Goal: Task Accomplishment & Management: Use online tool/utility

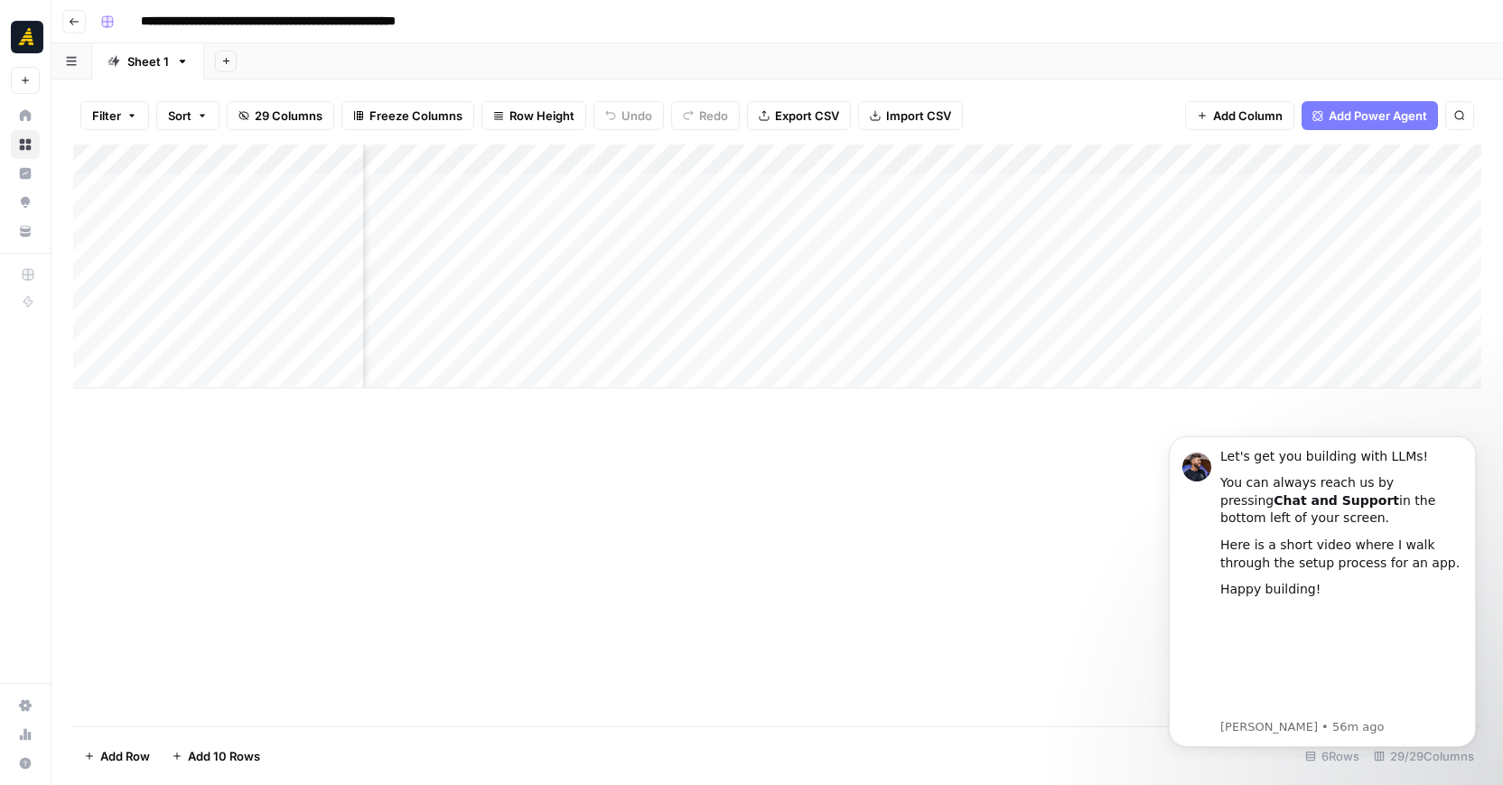
scroll to position [0, 683]
click at [893, 249] on div "Add Column" at bounding box center [777, 266] width 1408 height 244
click at [1205, 247] on div "Add Column" at bounding box center [777, 266] width 1408 height 244
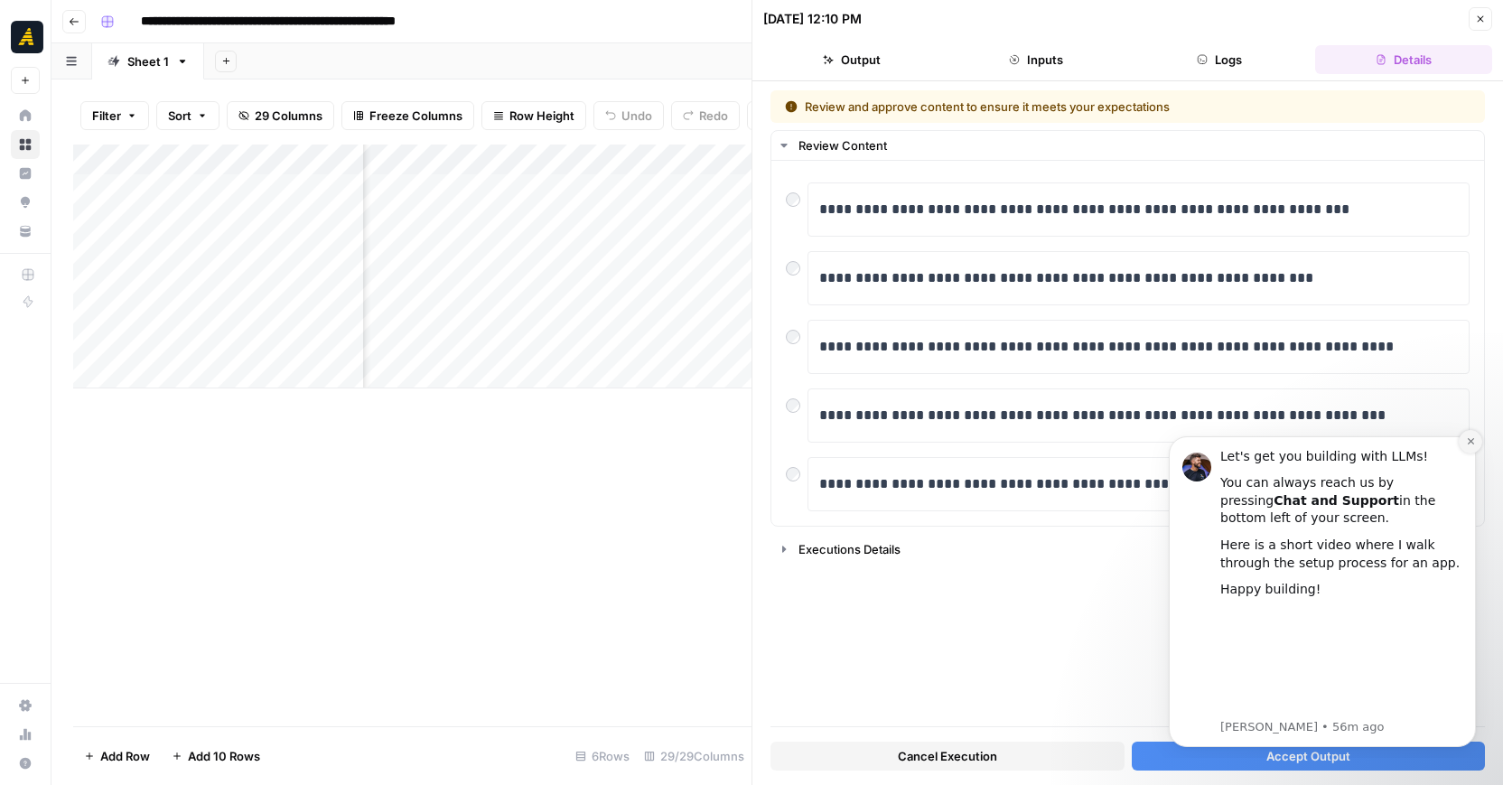
click at [1476, 435] on button "Dismiss notification" at bounding box center [1469, 441] width 23 height 23
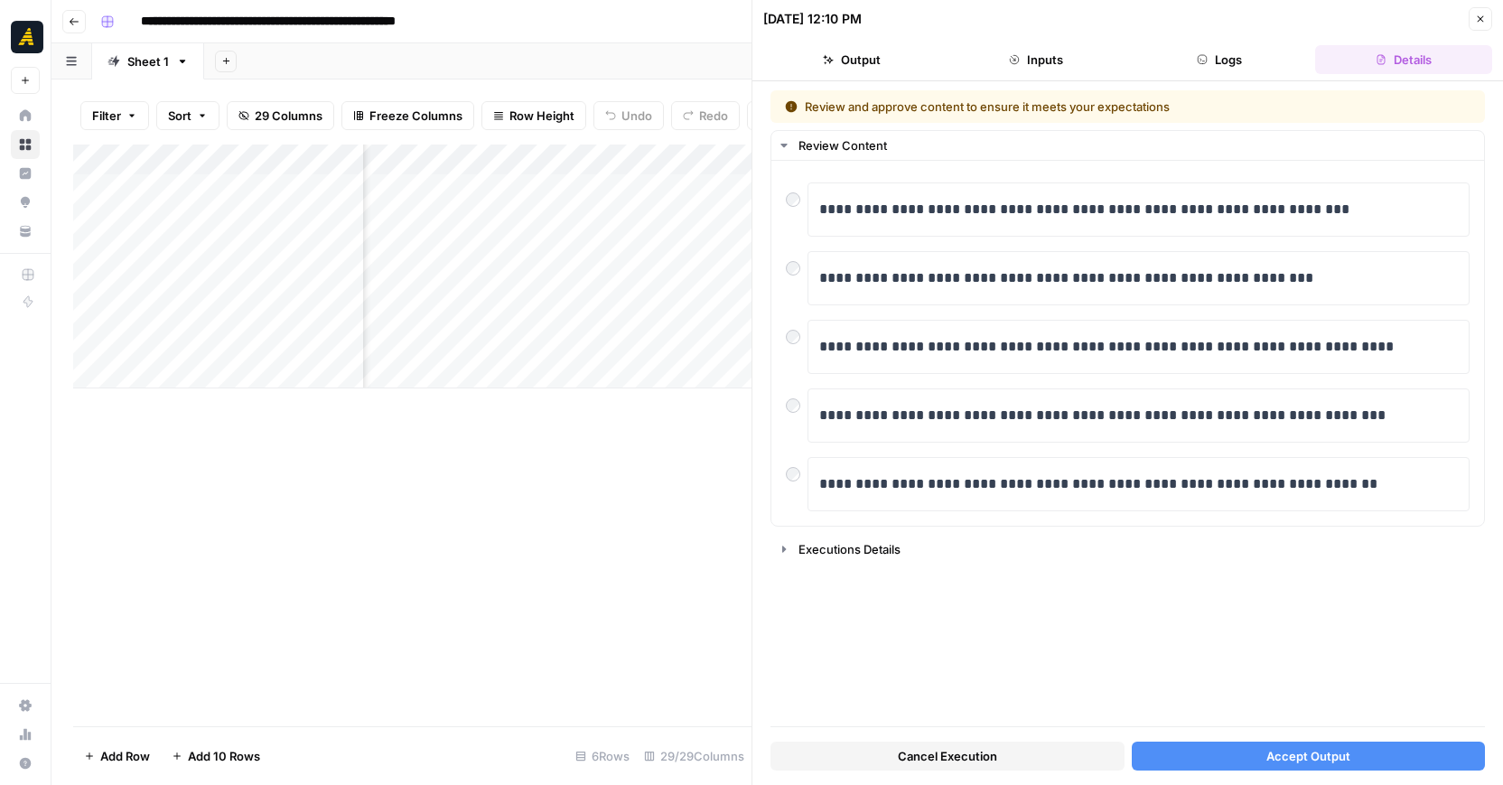
click at [604, 451] on div "Add Column" at bounding box center [412, 435] width 678 height 582
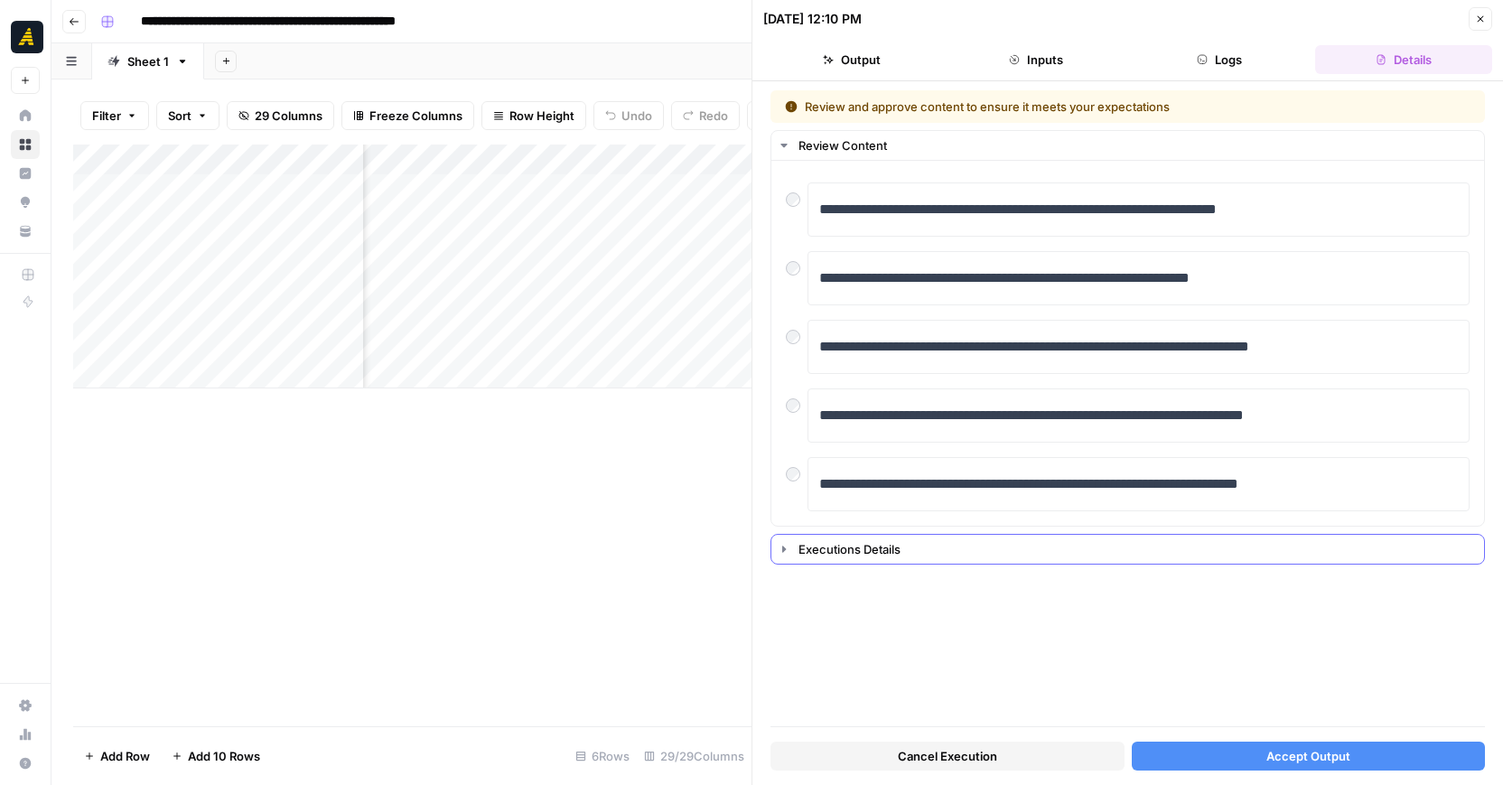
click at [781, 547] on icon "button" at bounding box center [784, 549] width 14 height 14
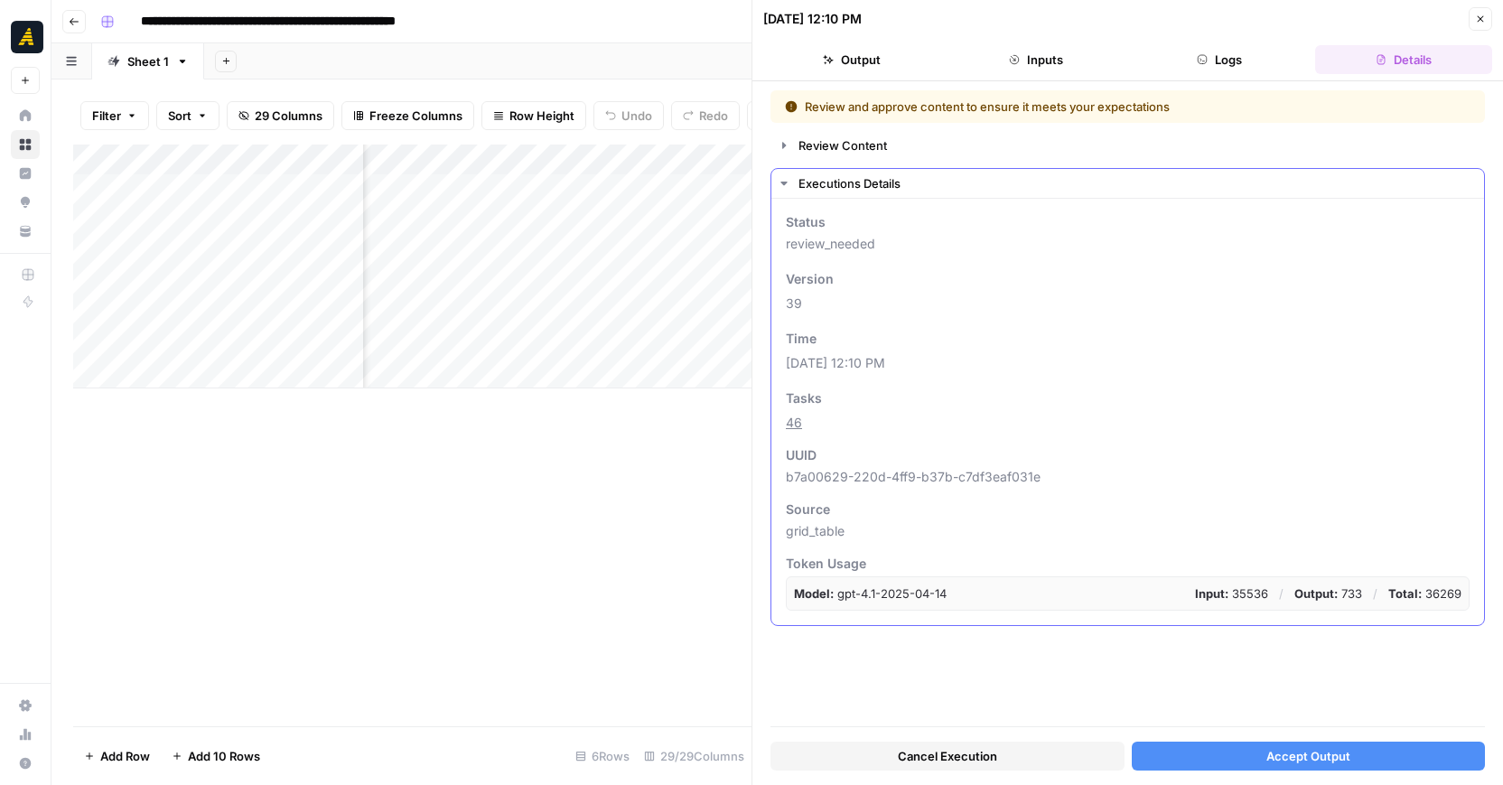
click at [788, 186] on icon "button" at bounding box center [784, 183] width 14 height 14
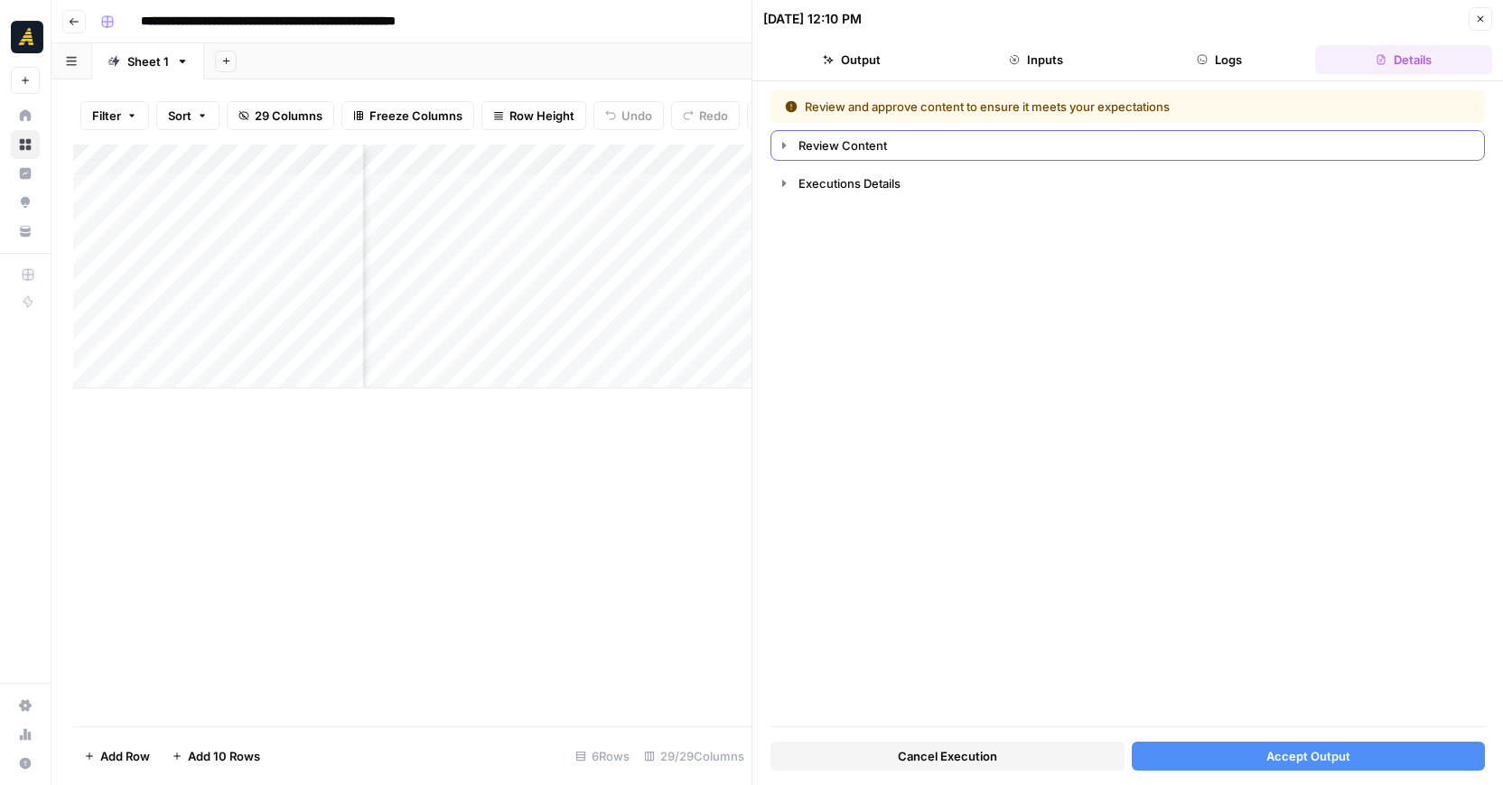
click at [791, 143] on button "Review Content" at bounding box center [1127, 145] width 712 height 29
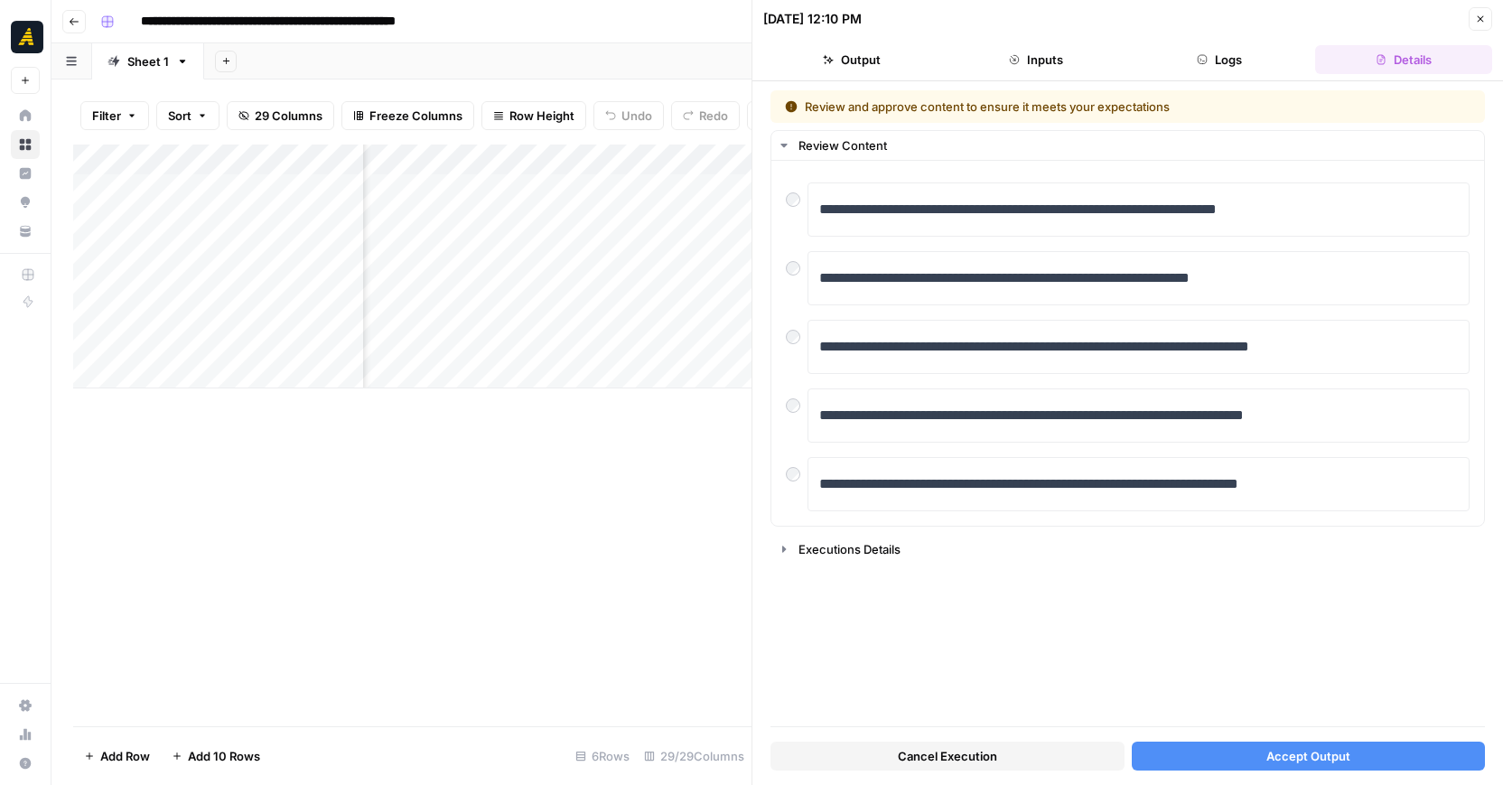
scroll to position [0, 989]
click at [627, 223] on div "Add Column" at bounding box center [412, 266] width 678 height 244
click at [1482, 17] on icon "button" at bounding box center [1480, 19] width 11 height 11
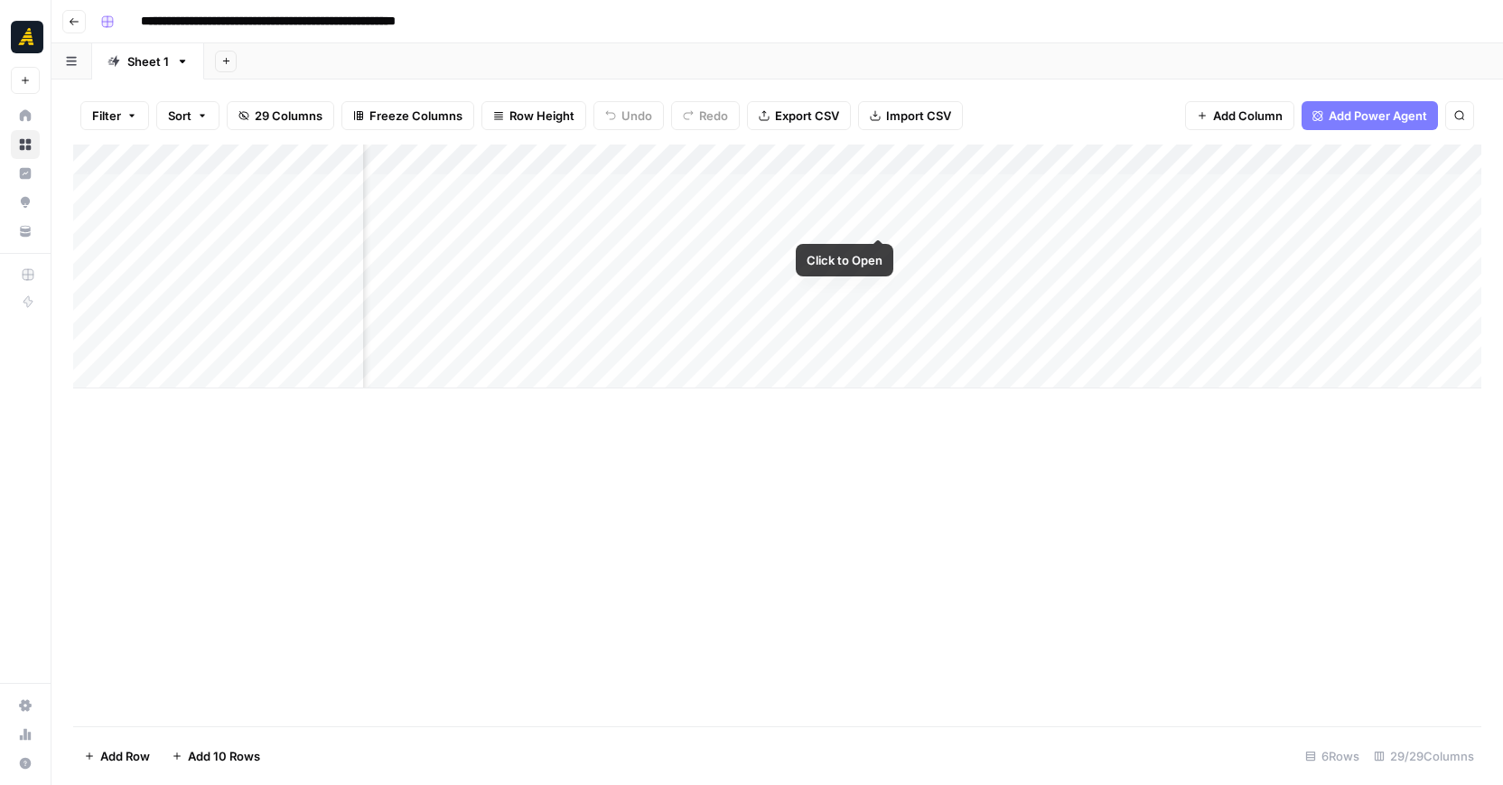
click at [880, 220] on div "Add Column" at bounding box center [777, 266] width 1408 height 244
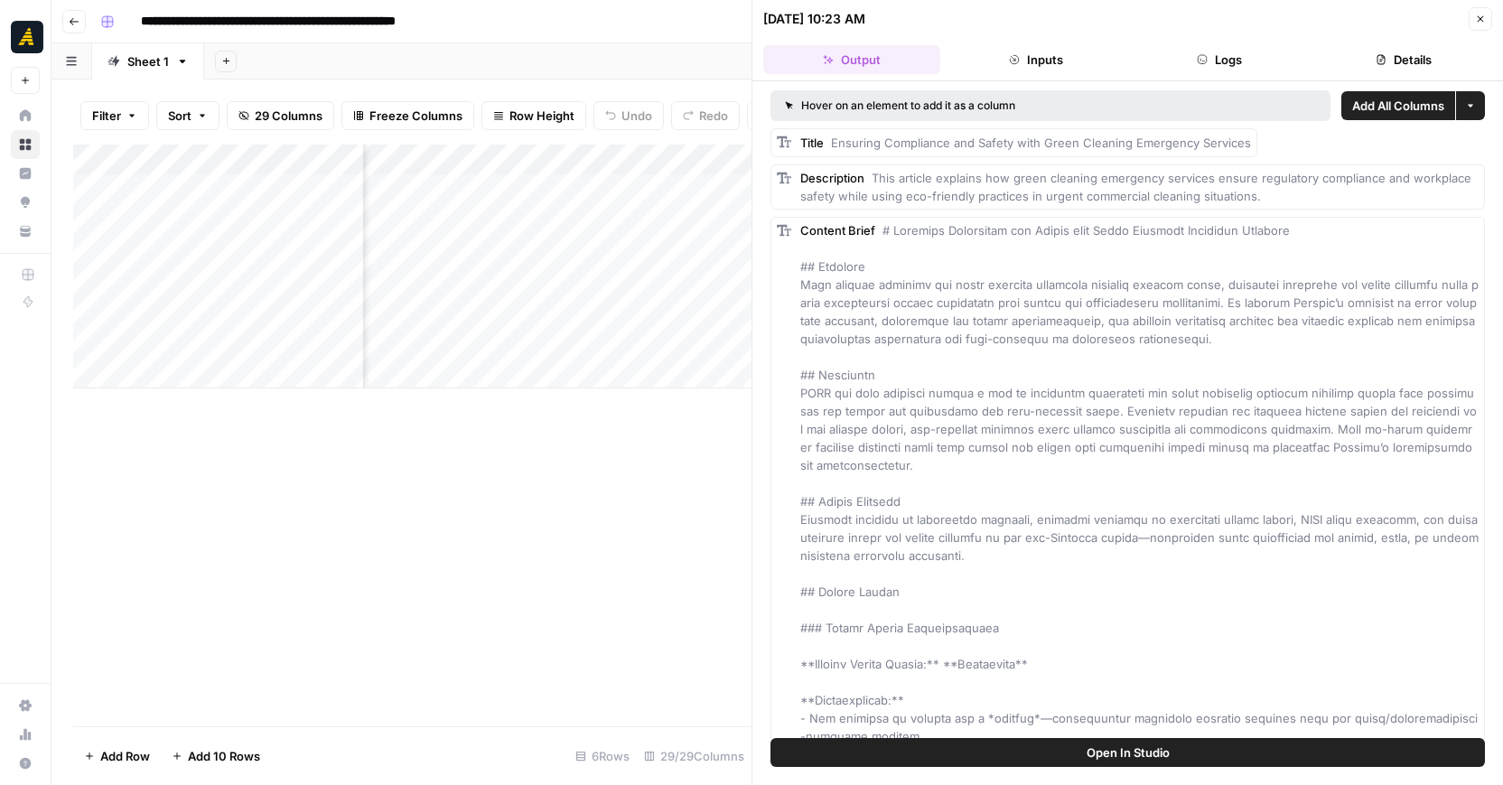
click at [669, 465] on div "Add Column" at bounding box center [412, 435] width 678 height 582
click at [692, 184] on div "Add Column" at bounding box center [412, 266] width 678 height 244
click at [1485, 25] on button "Close" at bounding box center [1479, 18] width 23 height 23
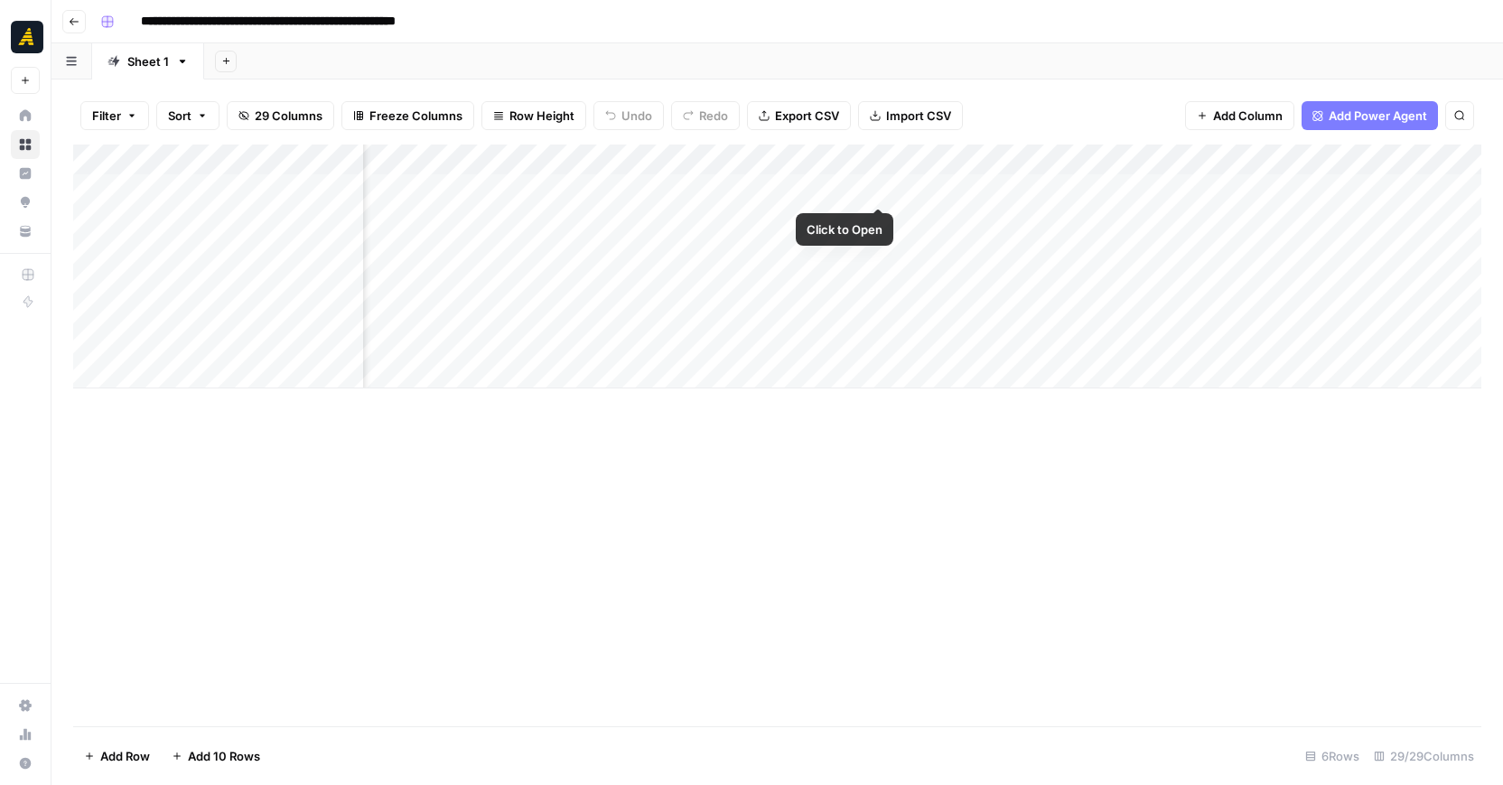
click at [875, 185] on div "Add Column" at bounding box center [777, 266] width 1408 height 244
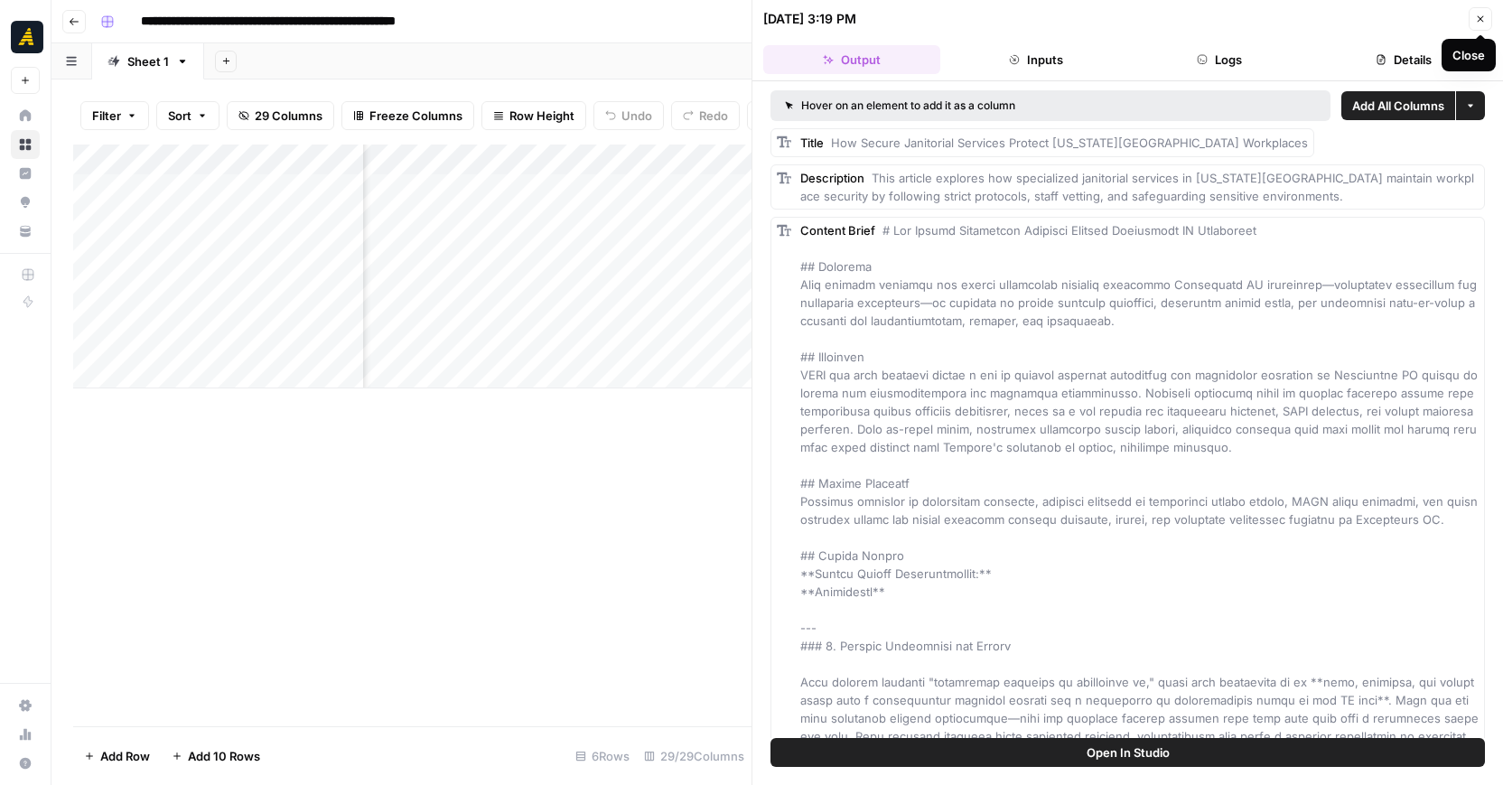
click at [1477, 23] on icon "button" at bounding box center [1480, 19] width 11 height 11
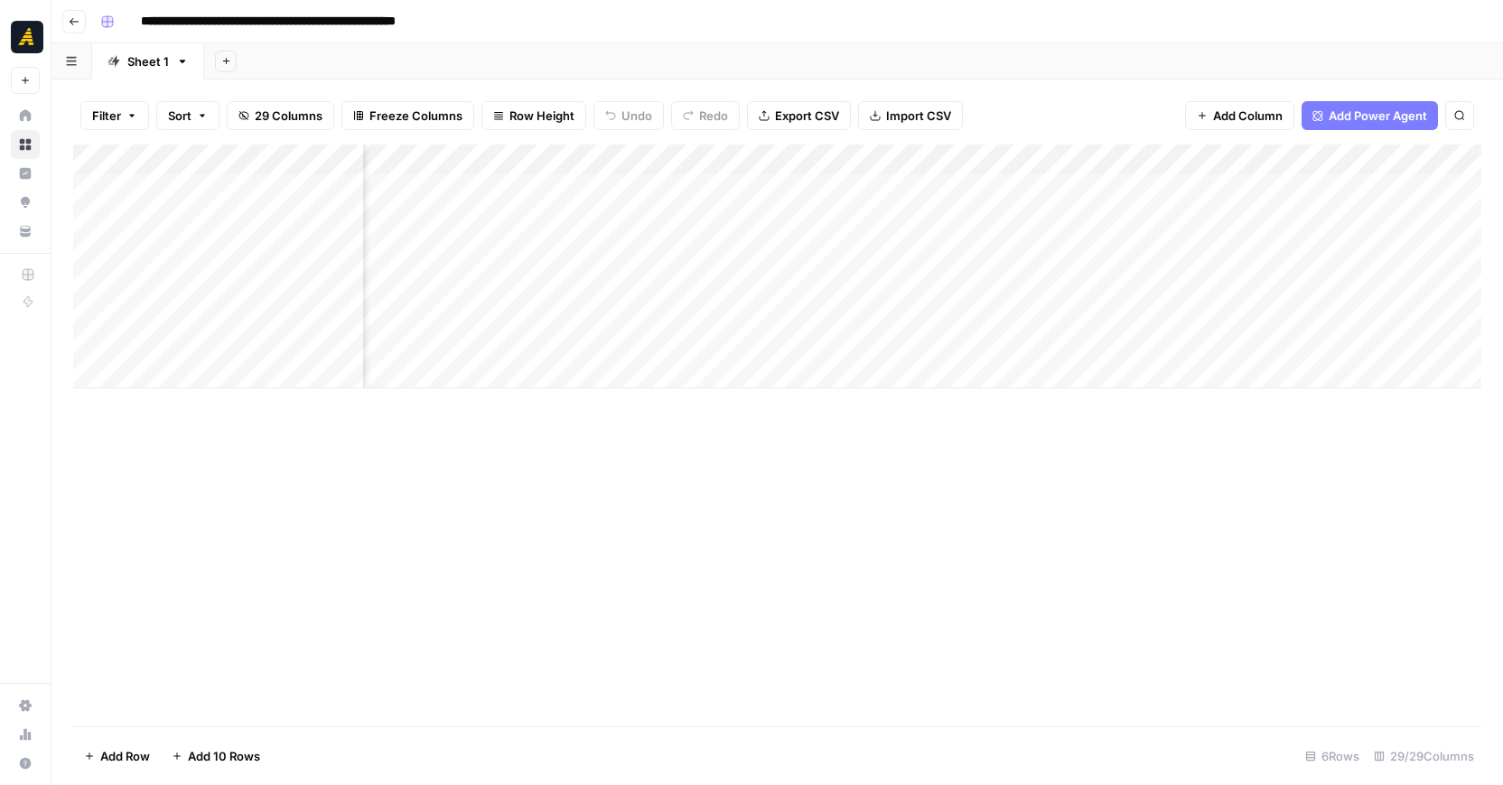
scroll to position [0, 182]
click at [284, 247] on div "Add Column" at bounding box center [777, 266] width 1408 height 244
click at [294, 249] on div "Add Column" at bounding box center [777, 266] width 1408 height 244
drag, startPoint x: 294, startPoint y: 249, endPoint x: 127, endPoint y: 235, distance: 167.7
click at [127, 235] on body "**********" at bounding box center [751, 392] width 1503 height 785
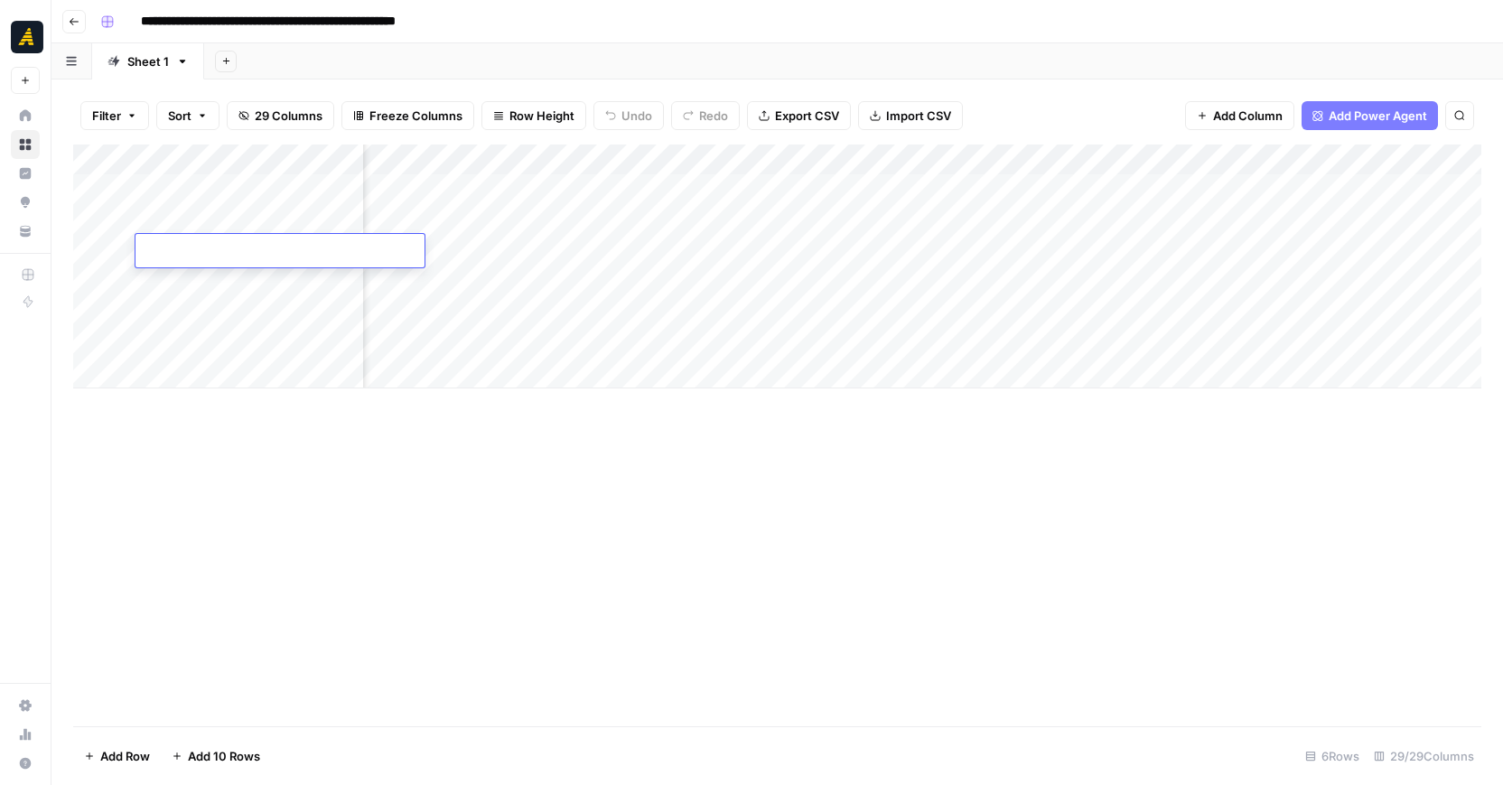
type textarea "**********"
click at [120, 247] on div "Add Column" at bounding box center [777, 266] width 1408 height 244
click at [765, 253] on div "Add Column" at bounding box center [777, 266] width 1408 height 244
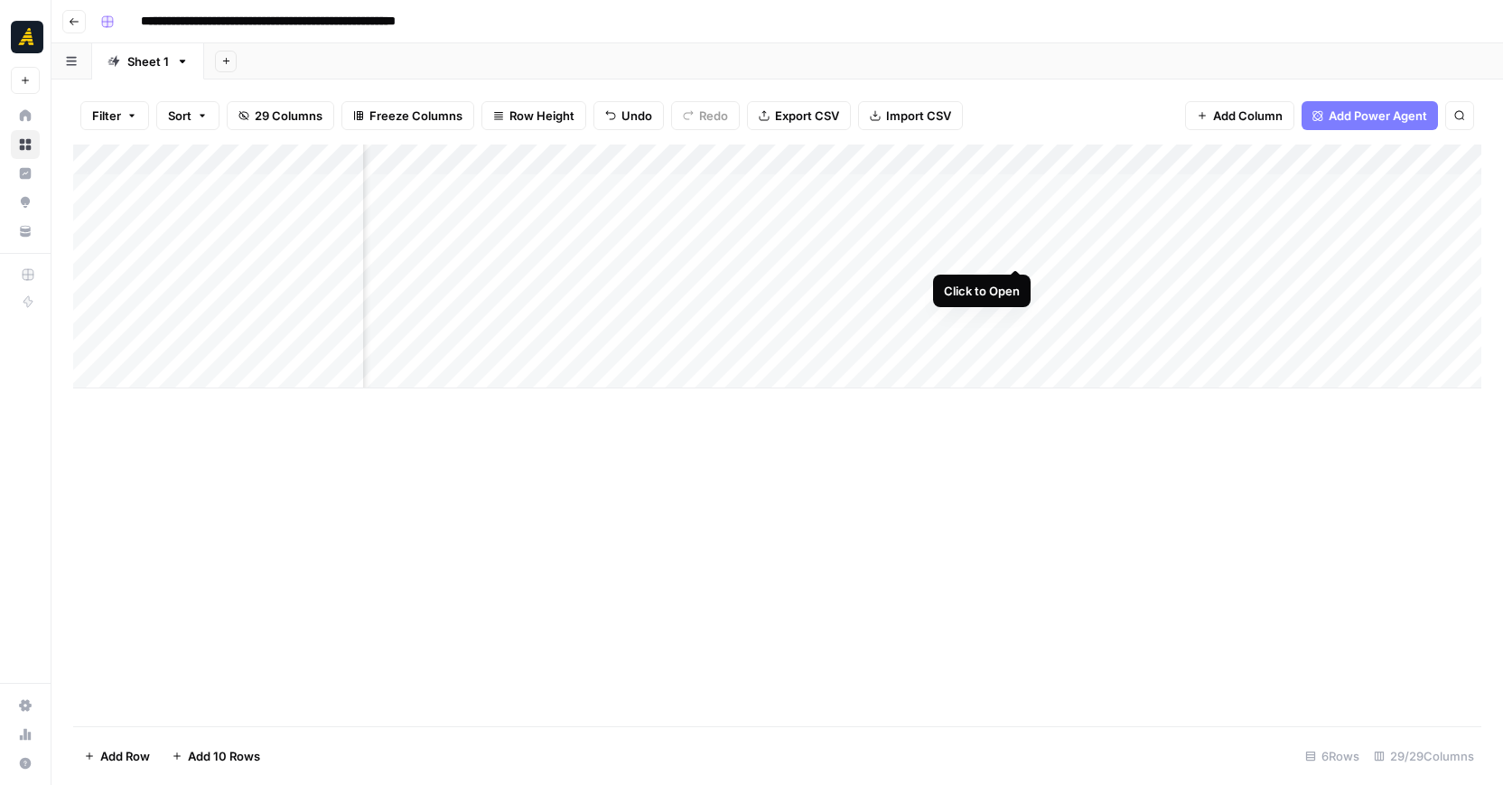
click at [1012, 247] on div "Add Column" at bounding box center [777, 266] width 1408 height 244
